Goal: Task Accomplishment & Management: Manage account settings

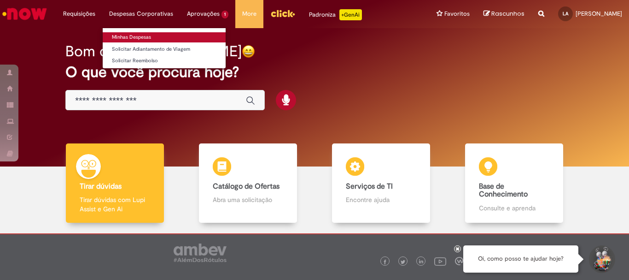
click at [121, 36] on link "Minhas Despesas" at bounding box center [164, 37] width 123 height 10
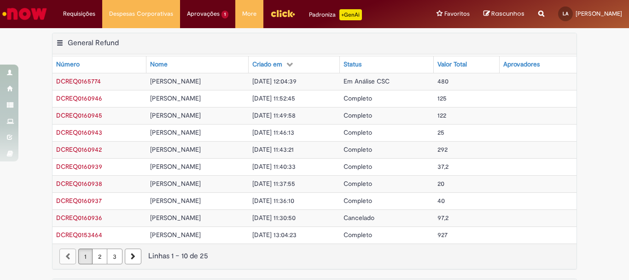
click at [150, 78] on span "[PERSON_NAME]" at bounding box center [175, 81] width 51 height 8
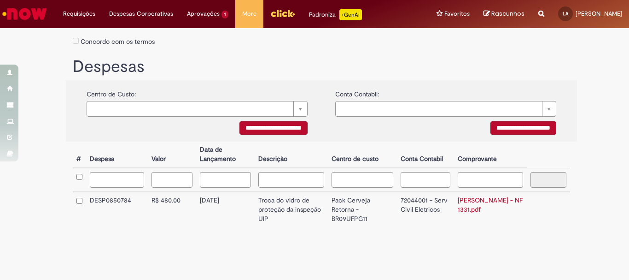
scroll to position [142, 0]
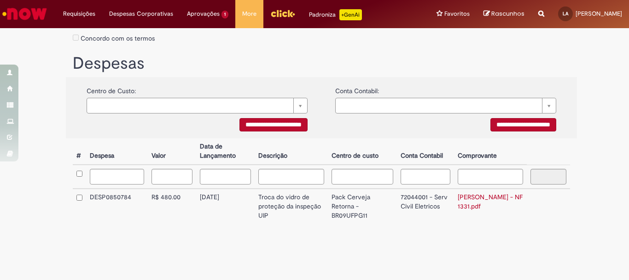
click at [356, 225] on div "**********" at bounding box center [321, 194] width 511 height 113
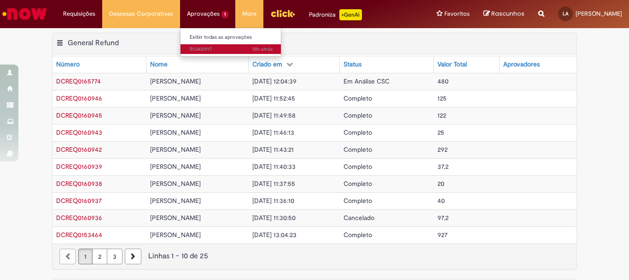
click at [200, 44] on link "18h atrás 18 horas atrás R13459117" at bounding box center [231, 49] width 101 height 10
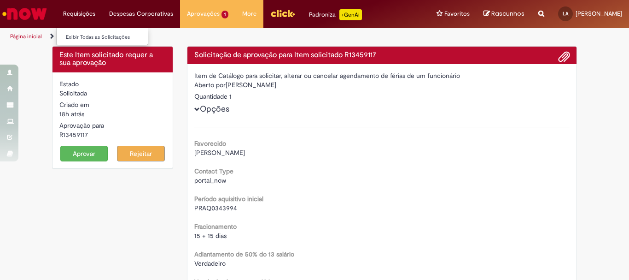
click at [81, 12] on li "Requisições Exibir Todas as Solicitações" at bounding box center [79, 14] width 46 height 28
click at [79, 36] on link "Exibir Todas as Solicitações" at bounding box center [107, 37] width 101 height 10
